Goal: Find specific page/section: Find specific page/section

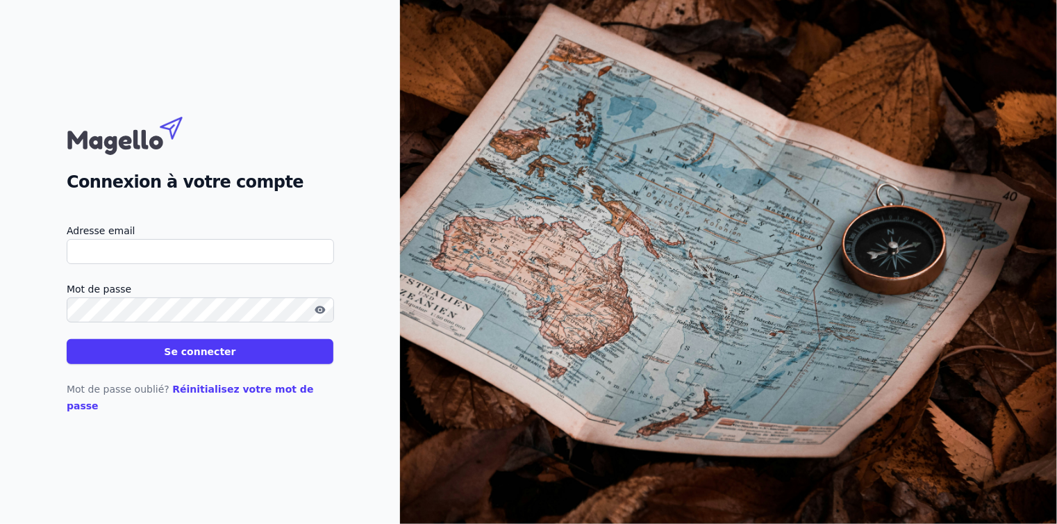
click at [197, 251] on input "Adresse email" at bounding box center [200, 251] width 267 height 25
click at [130, 259] on input "Adresse email" at bounding box center [200, 251] width 267 height 25
type input "[EMAIL_ADDRESS][DOMAIN_NAME]"
click at [216, 361] on button "Se connecter" at bounding box center [200, 351] width 267 height 25
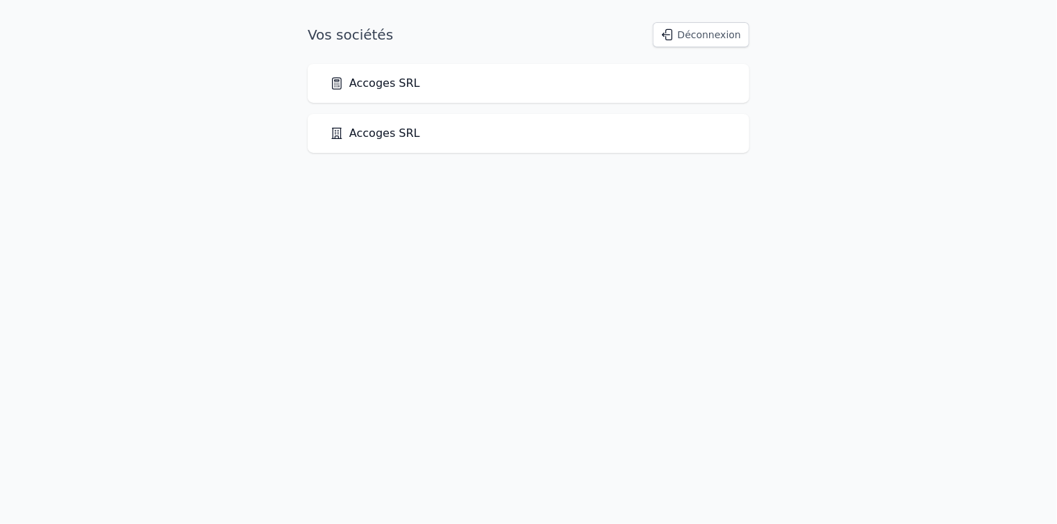
click at [383, 83] on link "Accoges SRL" at bounding box center [375, 83] width 90 height 17
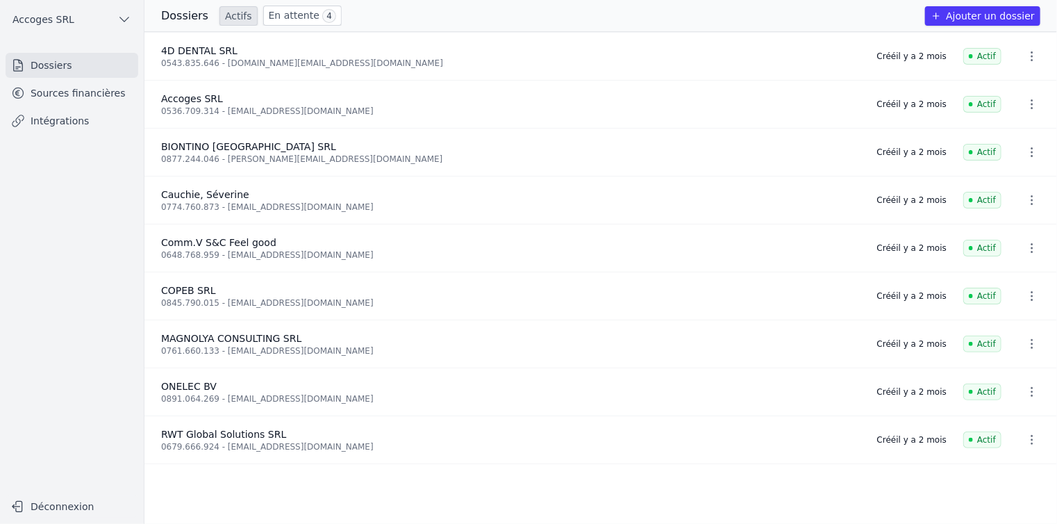
click at [56, 102] on link "Sources financières" at bounding box center [72, 93] width 133 height 25
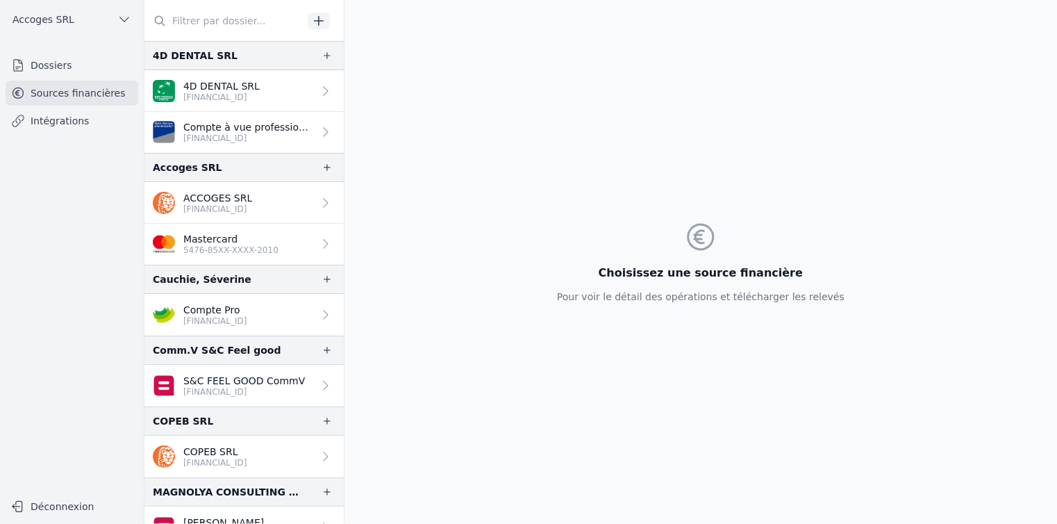
click at [236, 209] on p "[FINANCIAL_ID]" at bounding box center [217, 209] width 69 height 11
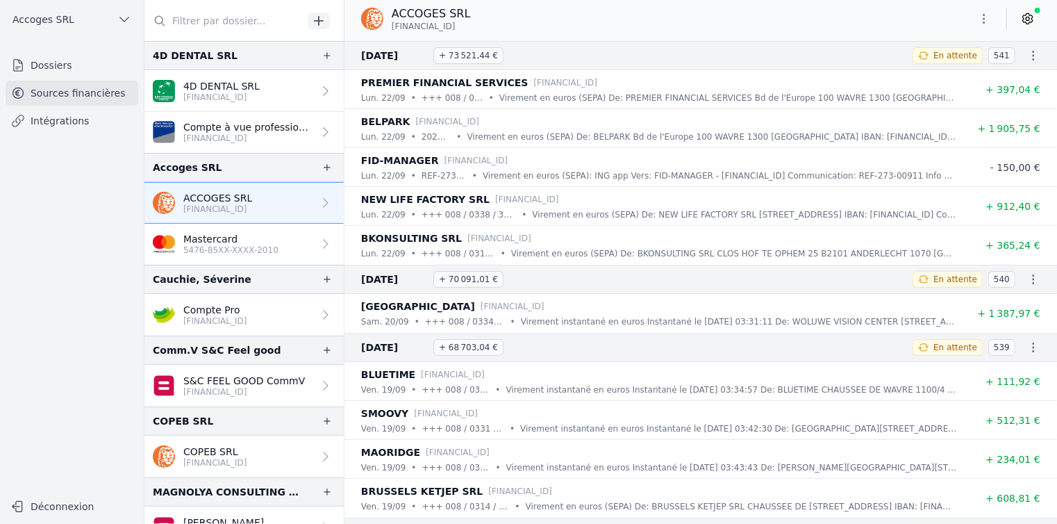
click at [61, 502] on button "Déconnexion" at bounding box center [72, 506] width 133 height 22
